Goal: Task Accomplishment & Management: Manage account settings

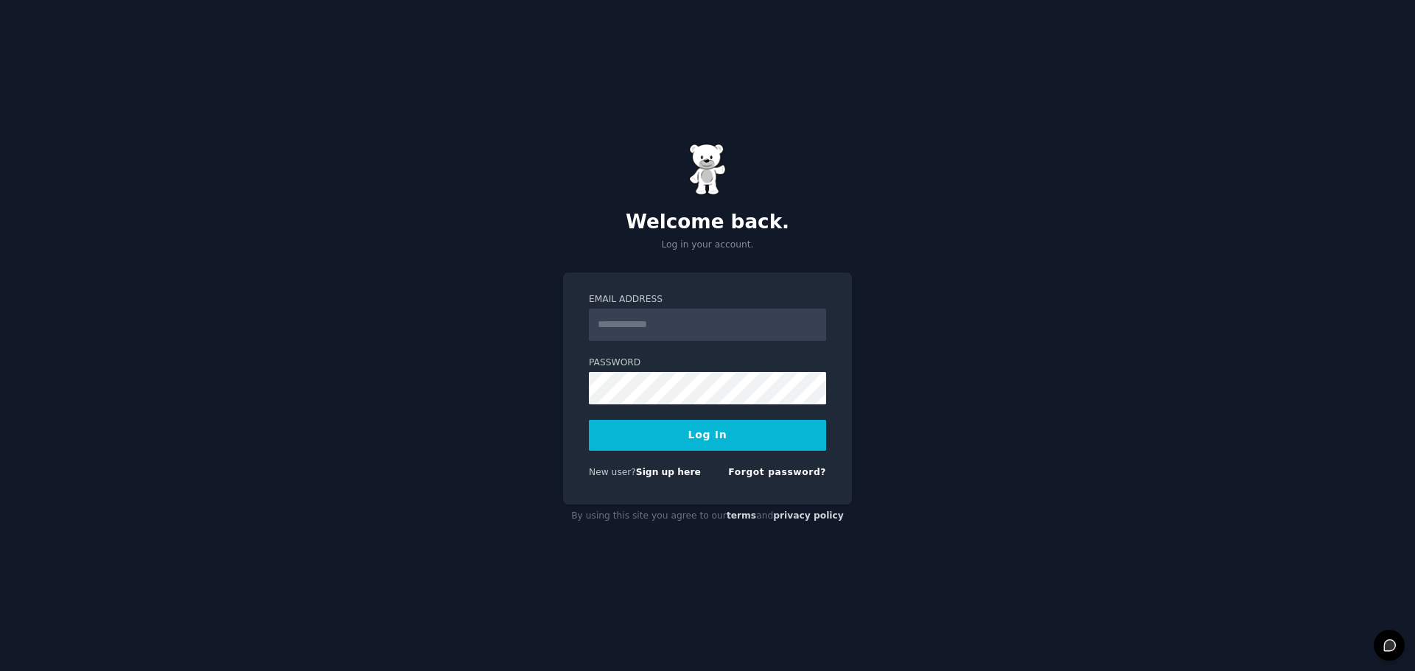
click at [738, 327] on input "Email Address" at bounding box center [707, 325] width 237 height 32
type input "**********"
click at [721, 437] on button "Log In" at bounding box center [707, 435] width 237 height 31
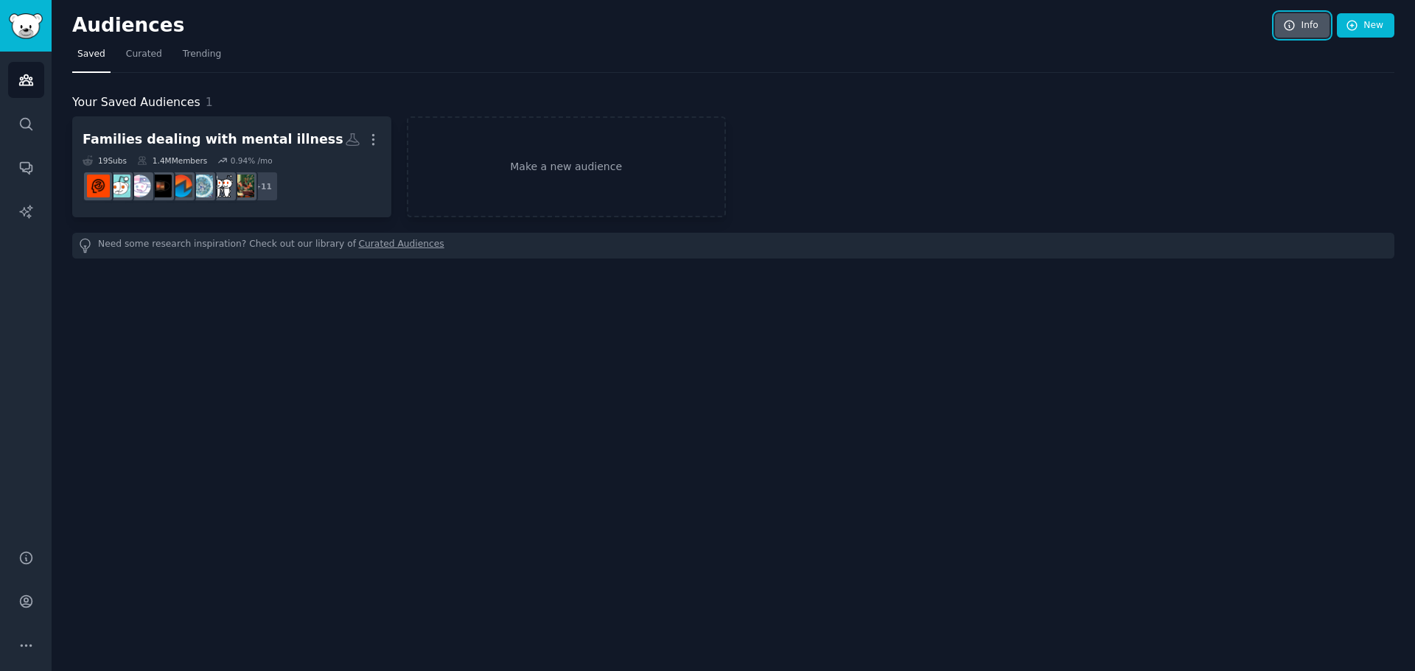
click at [1309, 30] on link "Info" at bounding box center [1302, 25] width 55 height 25
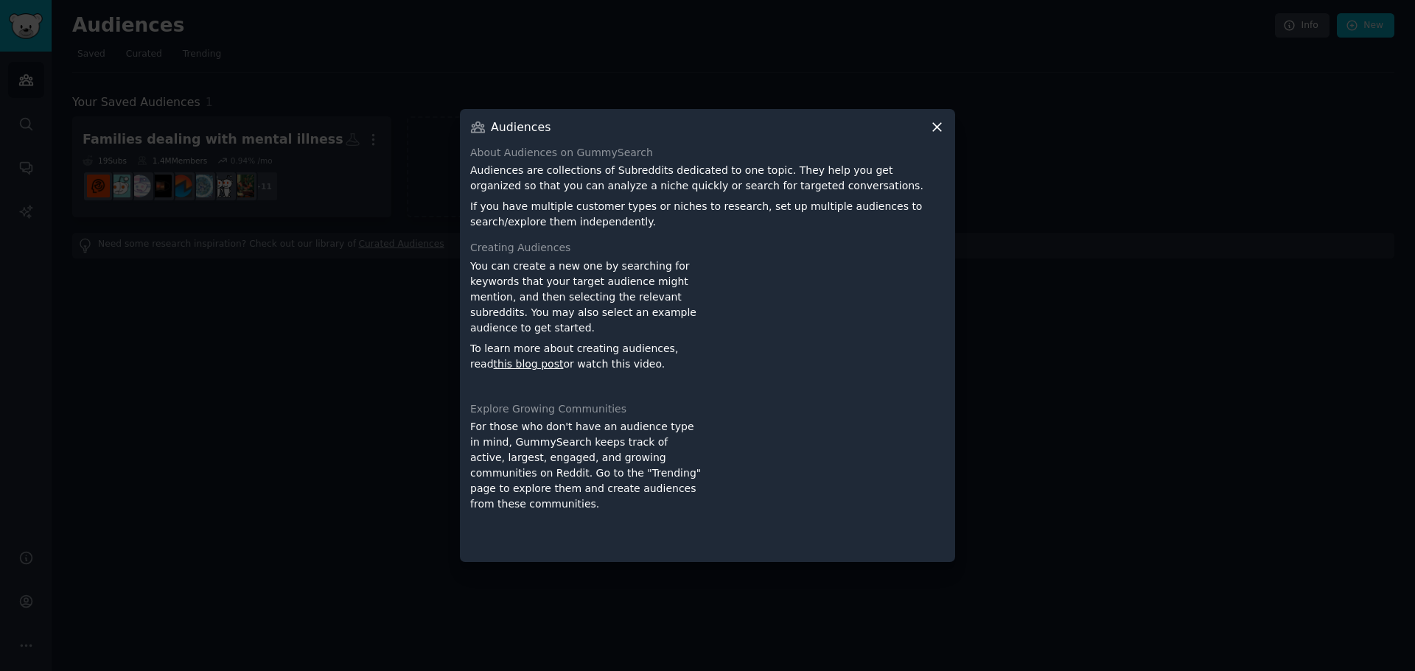
click at [934, 133] on icon at bounding box center [936, 126] width 15 height 15
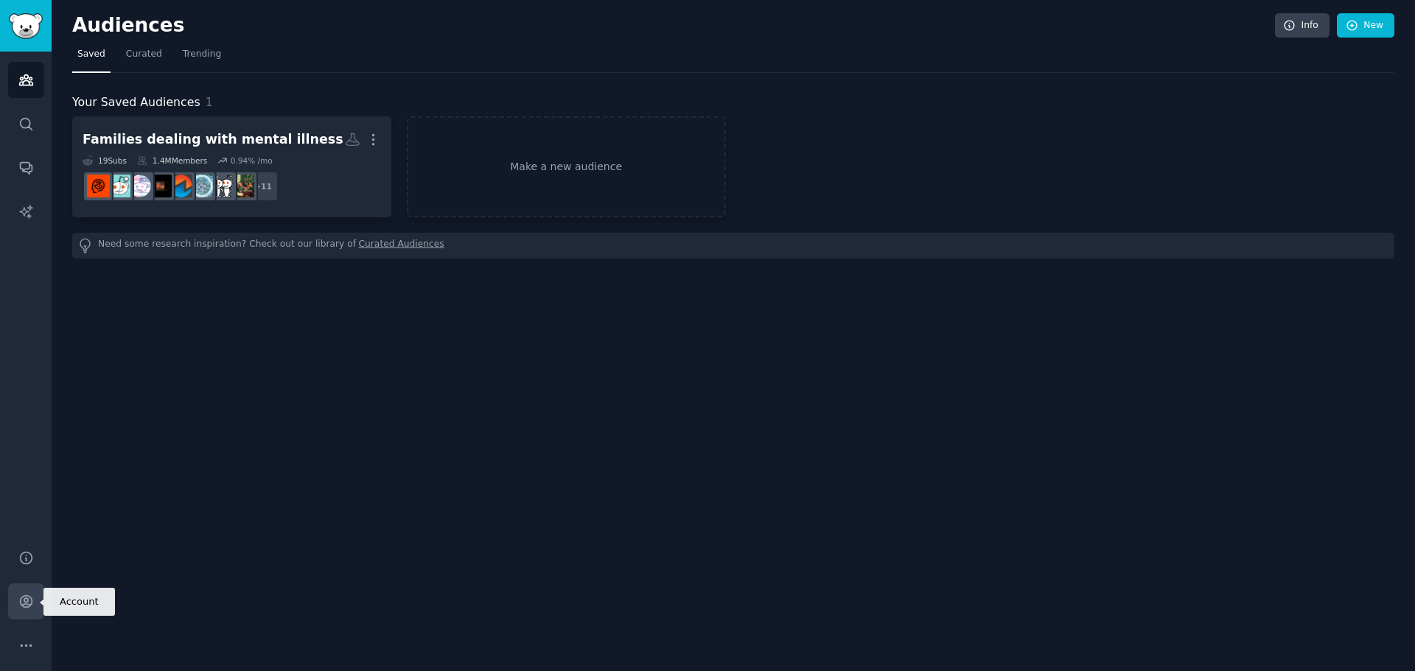
click at [24, 596] on icon "Sidebar" at bounding box center [26, 602] width 12 height 12
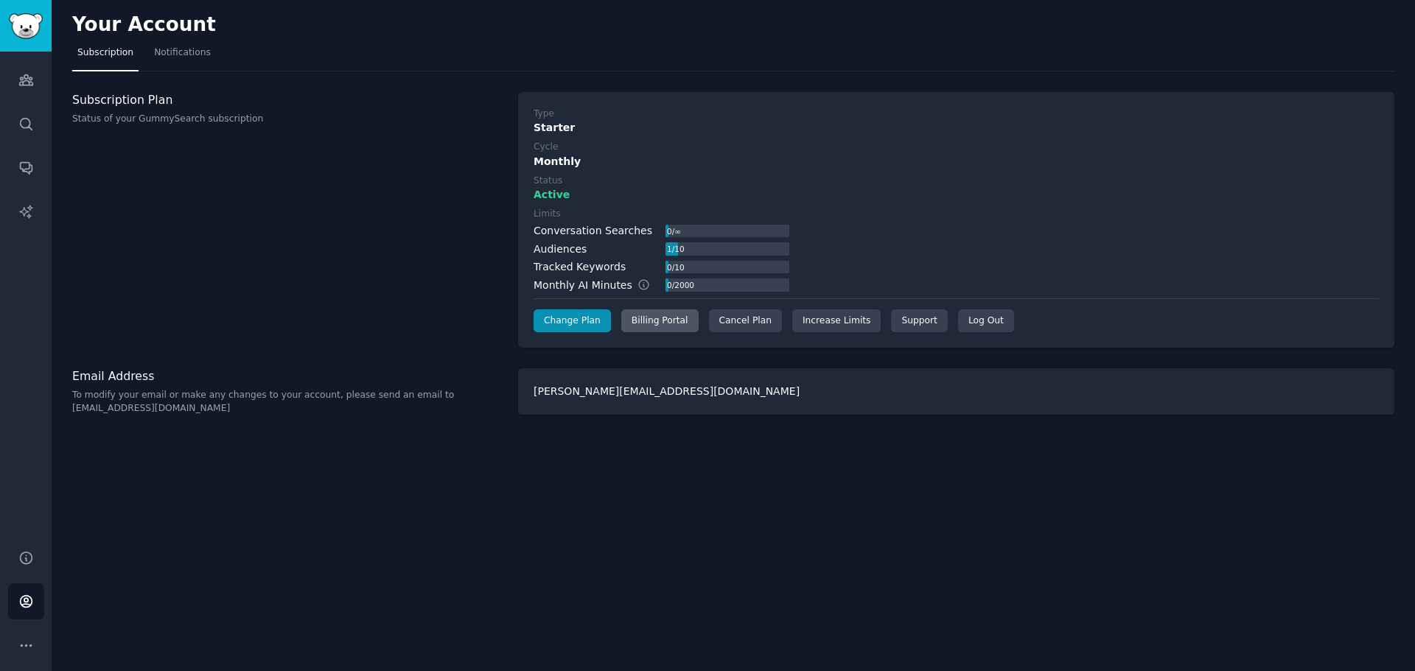
click at [645, 315] on div "Billing Portal" at bounding box center [659, 322] width 77 height 24
